Goal: Task Accomplishment & Management: Manage account settings

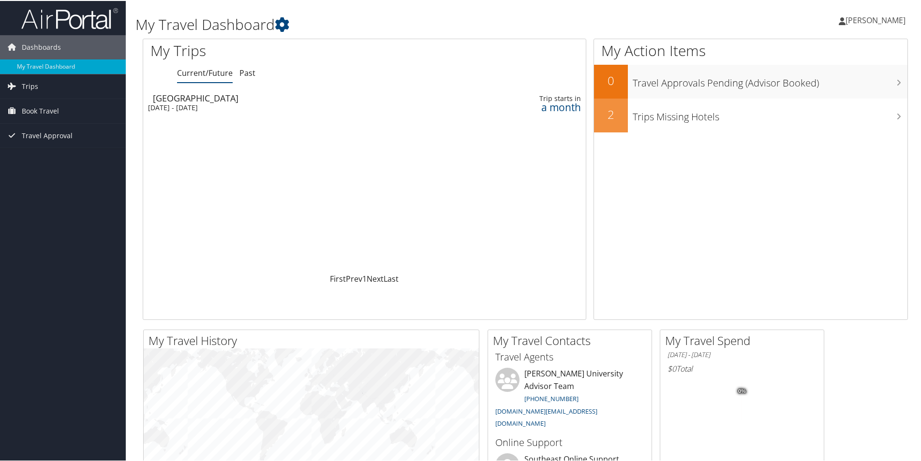
click at [873, 21] on span "[PERSON_NAME]" at bounding box center [875, 19] width 60 height 11
click at [854, 82] on link "View Travel Profile" at bounding box center [850, 86] width 108 height 16
click at [46, 41] on span "Dashboards" at bounding box center [41, 46] width 39 height 24
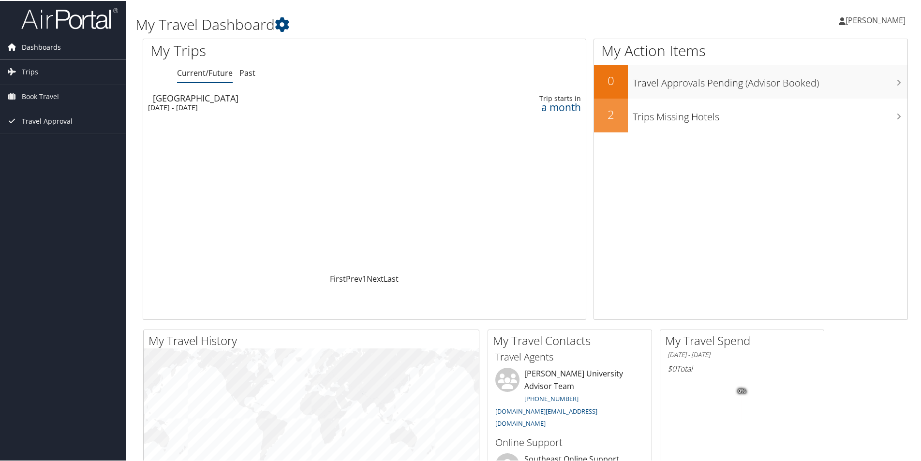
click at [46, 41] on span "Dashboards" at bounding box center [41, 46] width 39 height 24
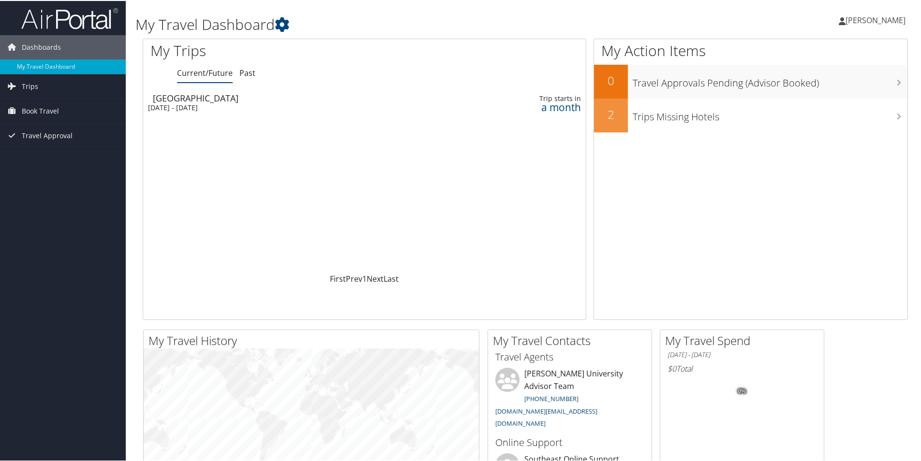
click at [867, 16] on span "[PERSON_NAME]" at bounding box center [875, 19] width 60 height 11
click at [832, 89] on link "View Travel Profile" at bounding box center [850, 86] width 108 height 16
click at [12, 139] on icon at bounding box center [12, 134] width 15 height 15
click at [61, 154] on link "Pending Trip Approvals" at bounding box center [63, 154] width 126 height 15
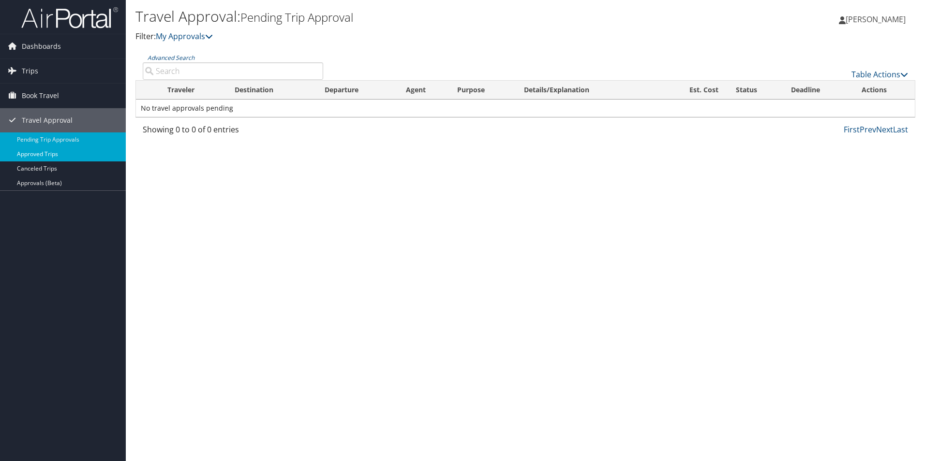
click at [45, 154] on link "Approved Trips" at bounding box center [63, 154] width 126 height 15
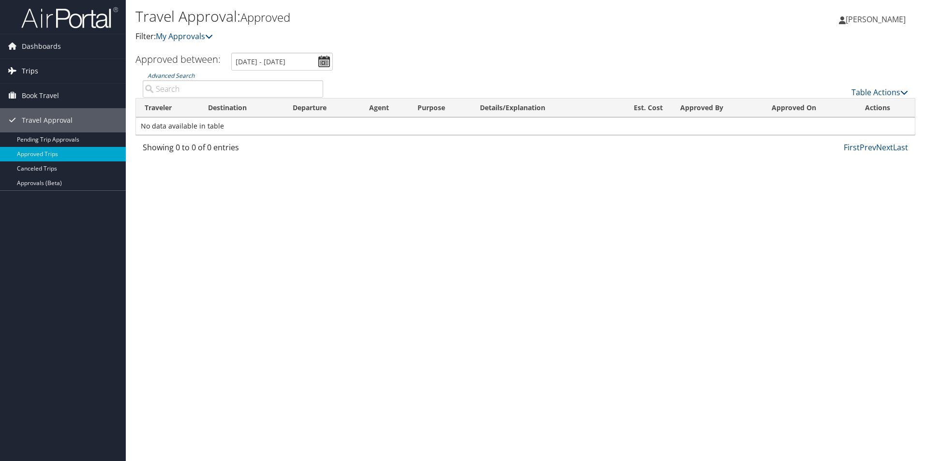
click at [33, 72] on span "Trips" at bounding box center [30, 71] width 16 height 24
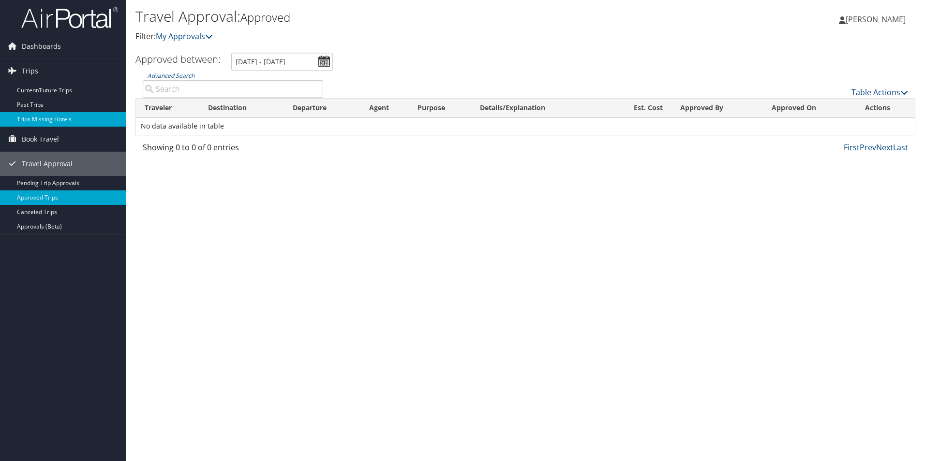
click at [51, 117] on link "Trips Missing Hotels" at bounding box center [63, 119] width 126 height 15
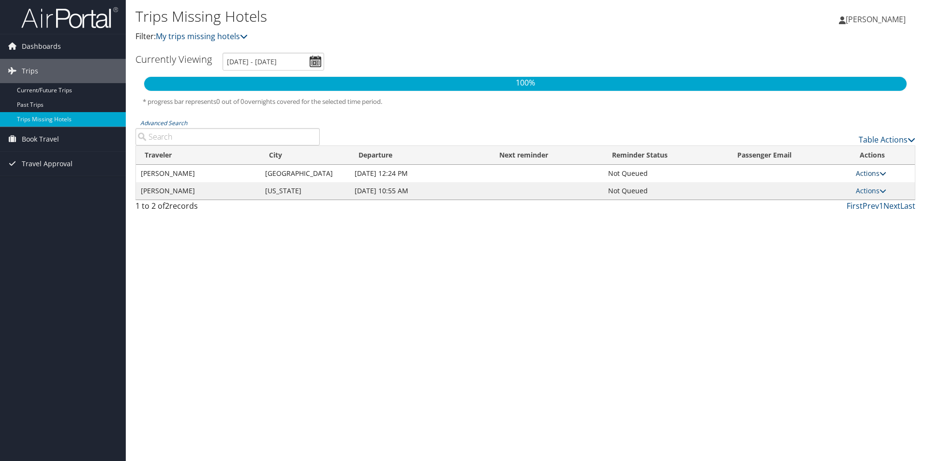
click at [868, 172] on link "Actions" at bounding box center [871, 173] width 30 height 9
click at [723, 270] on div "Trips Missing Hotels Filter: My trips missing hotels Ashley Redic Ashley Redic …" at bounding box center [525, 230] width 799 height 461
click at [30, 46] on span "Dashboards" at bounding box center [41, 46] width 39 height 24
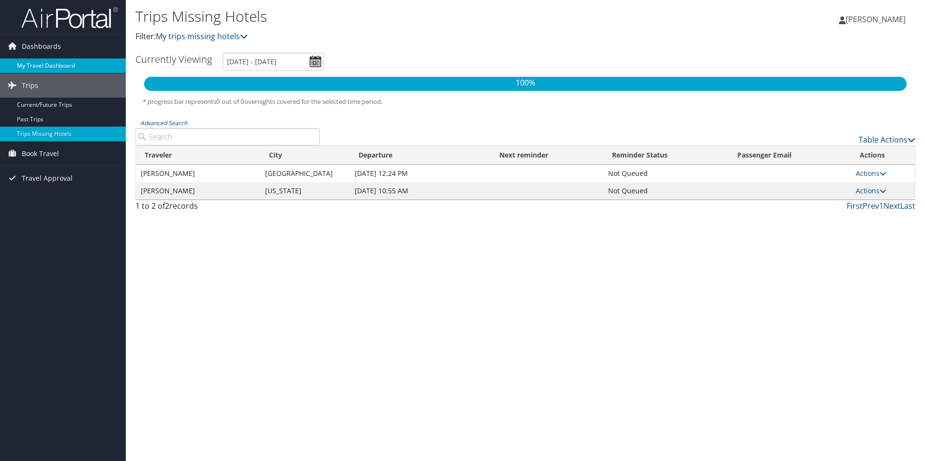
click at [36, 66] on link "My Travel Dashboard" at bounding box center [63, 66] width 126 height 15
